Goal: Task Accomplishment & Management: Use online tool/utility

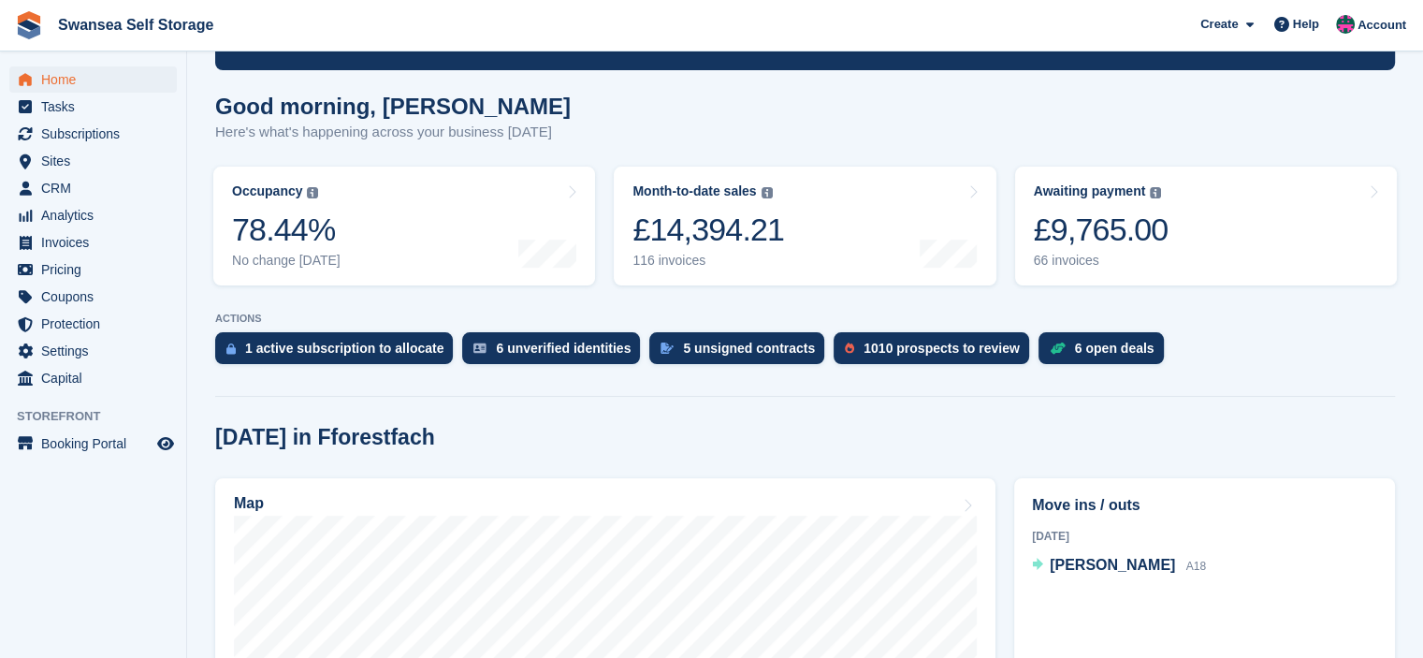
scroll to position [187, 0]
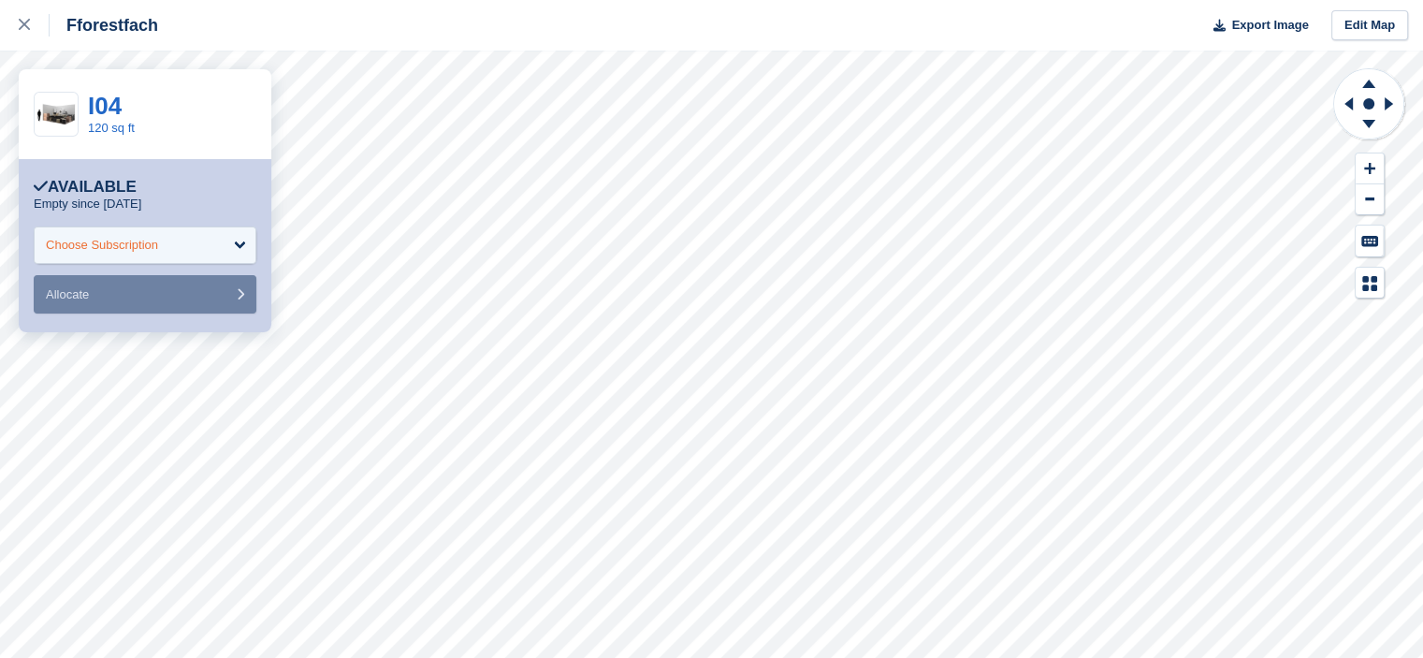
click at [236, 246] on div "Choose Subscription" at bounding box center [145, 244] width 223 height 37
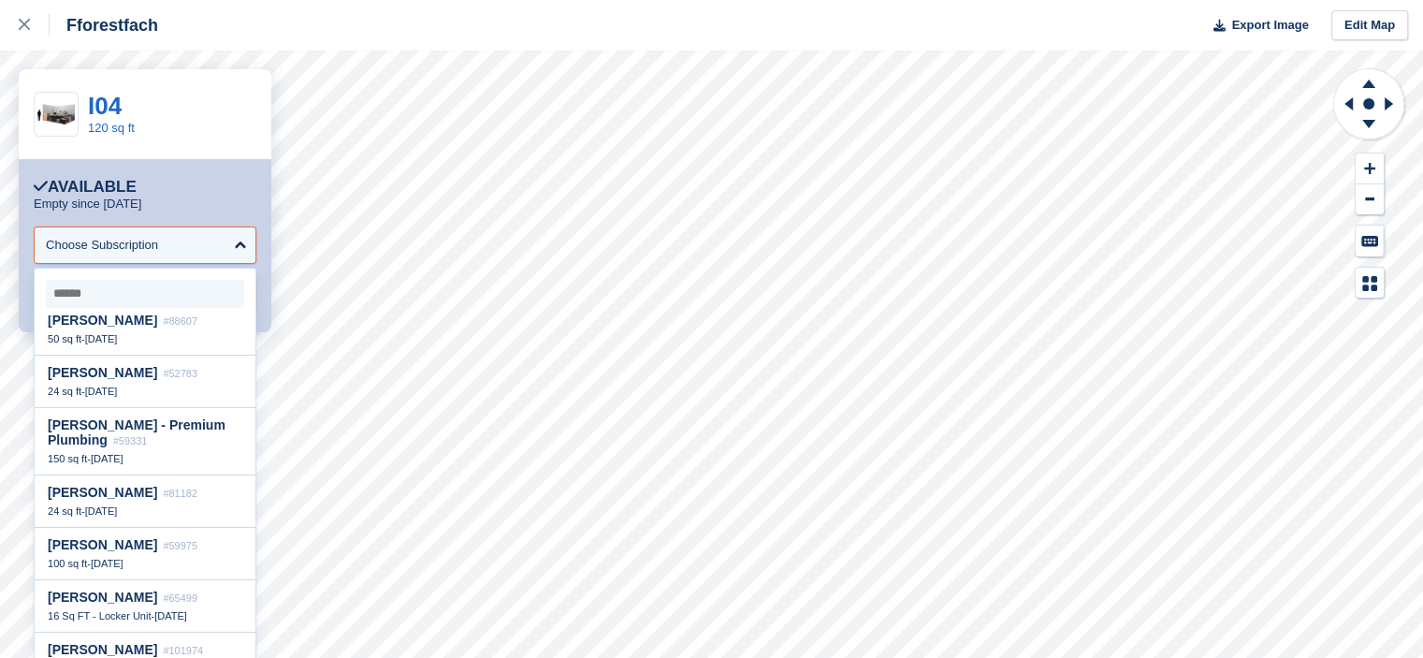
scroll to position [2348, 0]
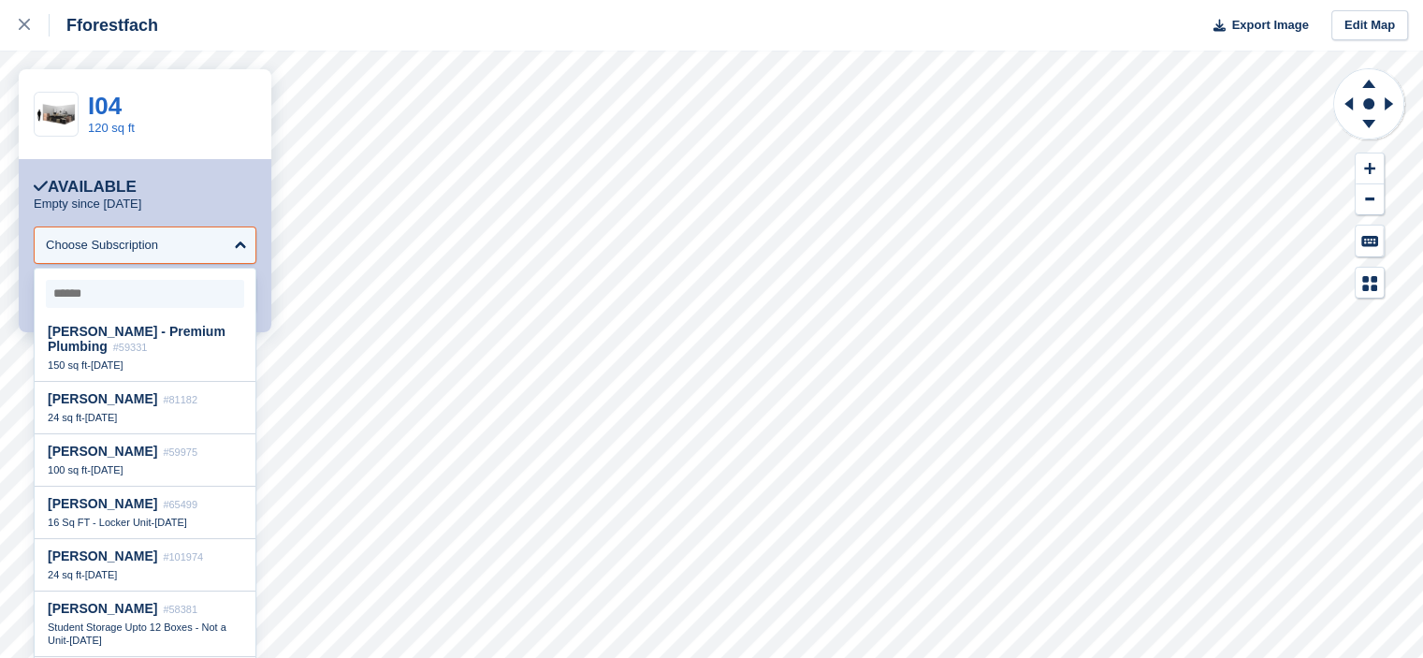
click at [187, 298] on input "select-one" at bounding box center [145, 294] width 198 height 28
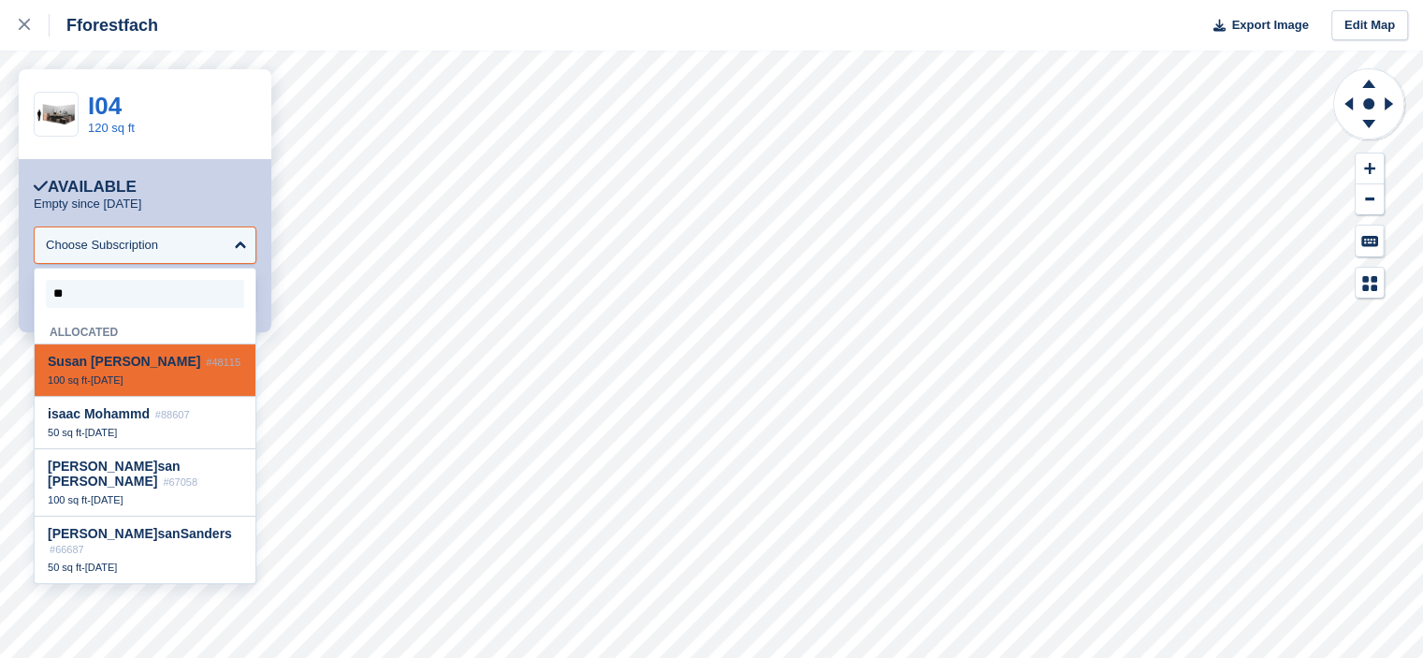
scroll to position [0, 0]
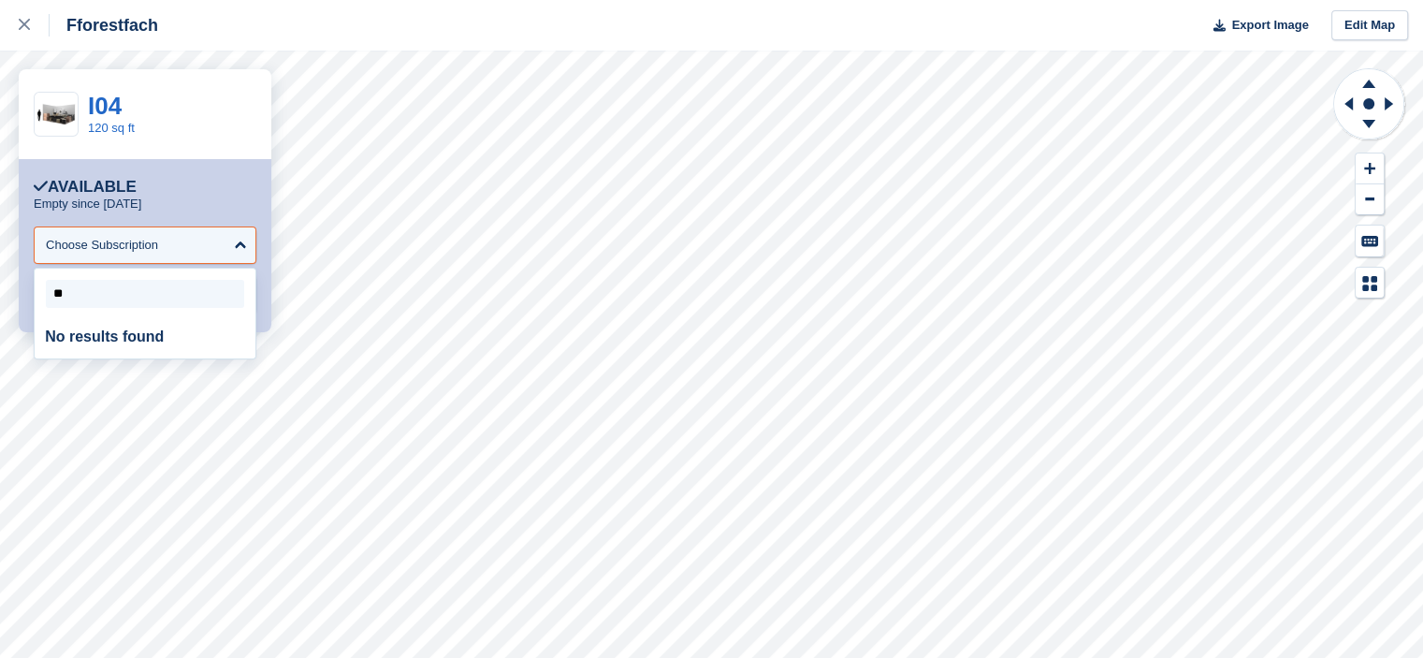
type input "*"
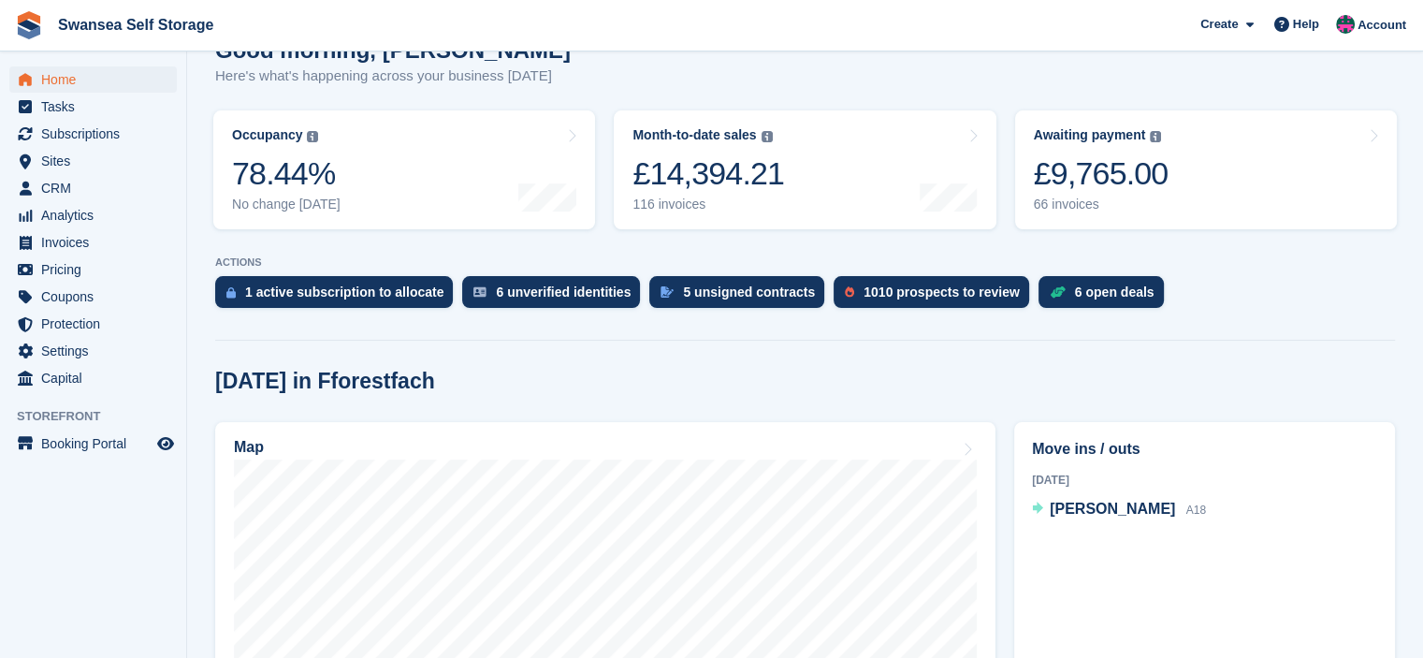
scroll to position [187, 0]
